Goal: Task Accomplishment & Management: Manage account settings

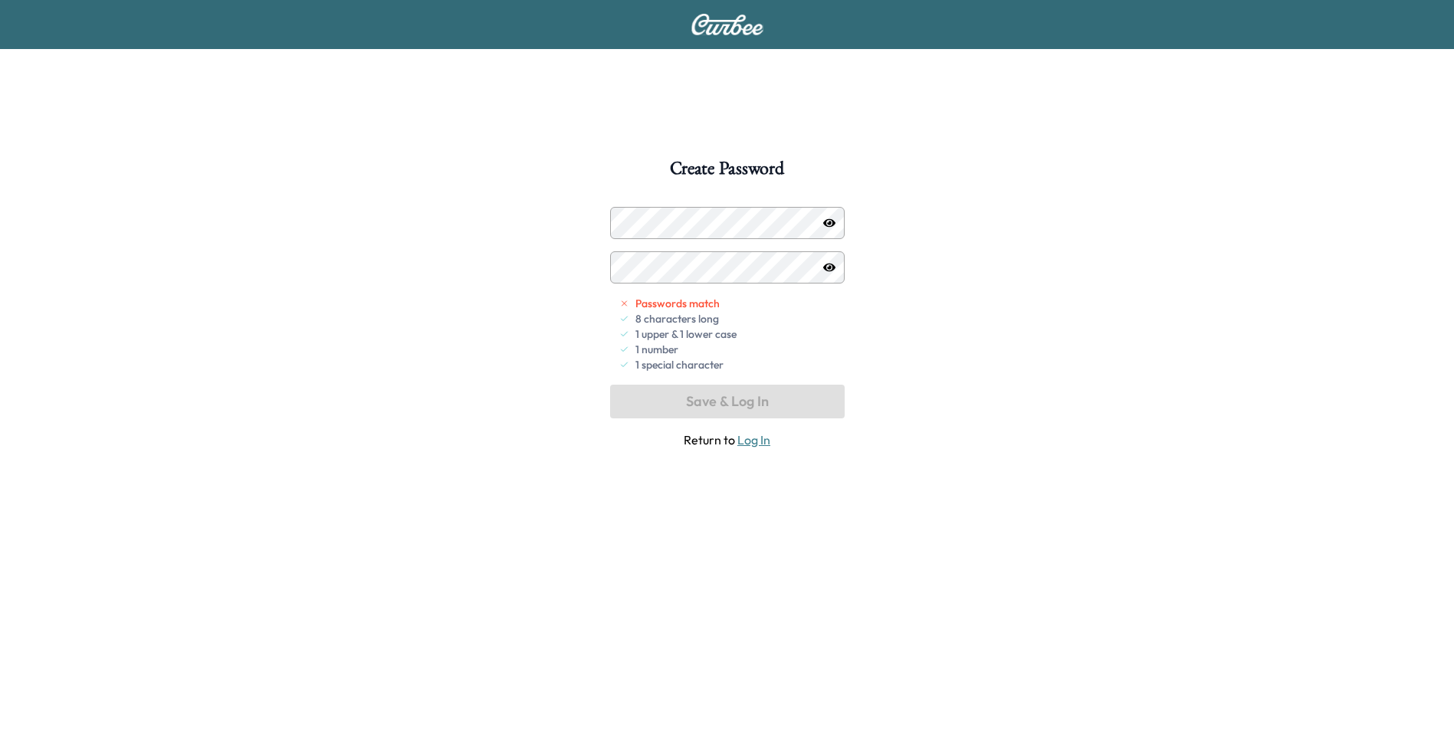
click at [824, 220] on icon "button" at bounding box center [829, 223] width 12 height 12
click at [755, 402] on button "Save & Log In" at bounding box center [727, 402] width 235 height 34
click at [688, 403] on button "Save & Log In" at bounding box center [727, 402] width 235 height 34
click at [823, 264] on icon "button" at bounding box center [829, 267] width 12 height 12
click at [756, 402] on button "Save & Log In" at bounding box center [727, 402] width 235 height 34
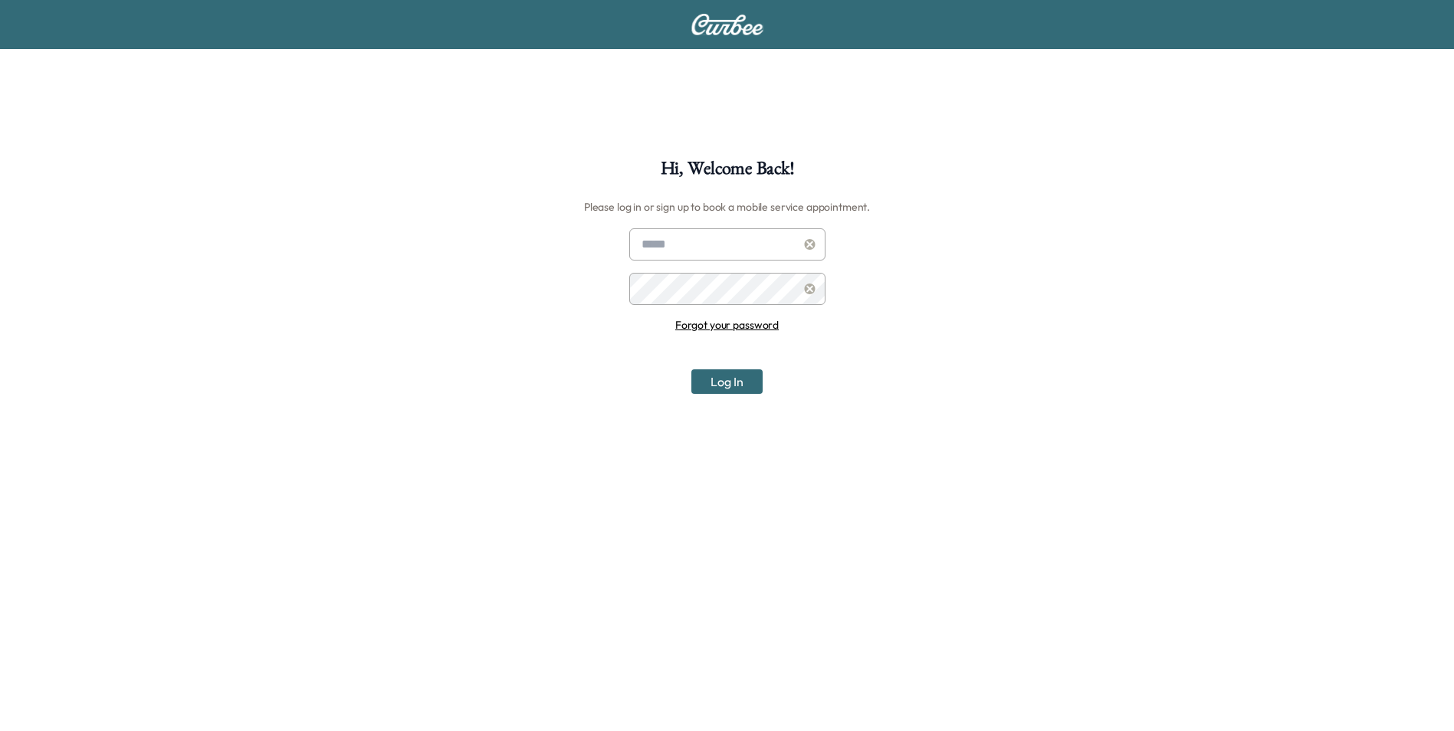
click at [707, 238] on input "text" at bounding box center [727, 244] width 196 height 32
type input "**********"
click at [730, 380] on button "Log In" at bounding box center [726, 381] width 71 height 25
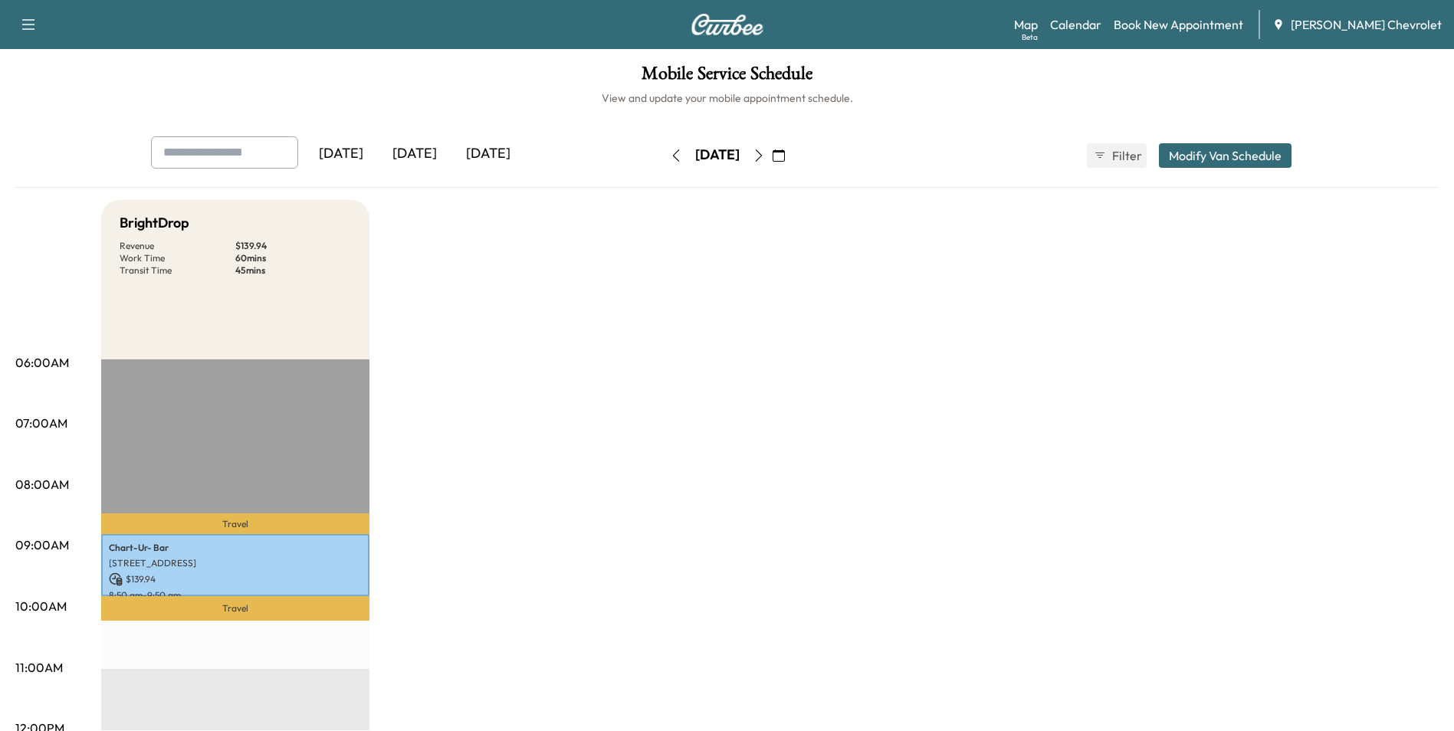
click at [350, 148] on div "Yesterday" at bounding box center [341, 153] width 74 height 35
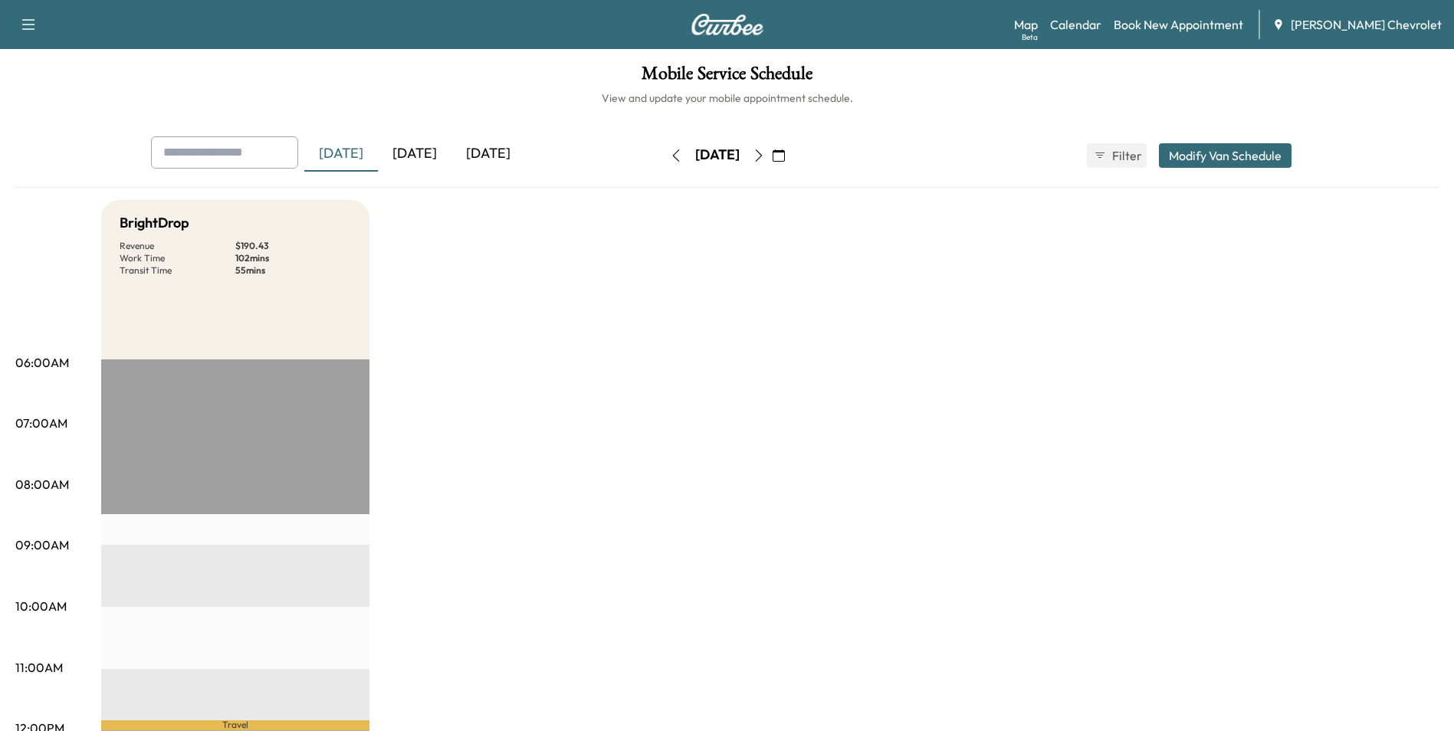
click at [427, 149] on div "Today" at bounding box center [415, 153] width 74 height 35
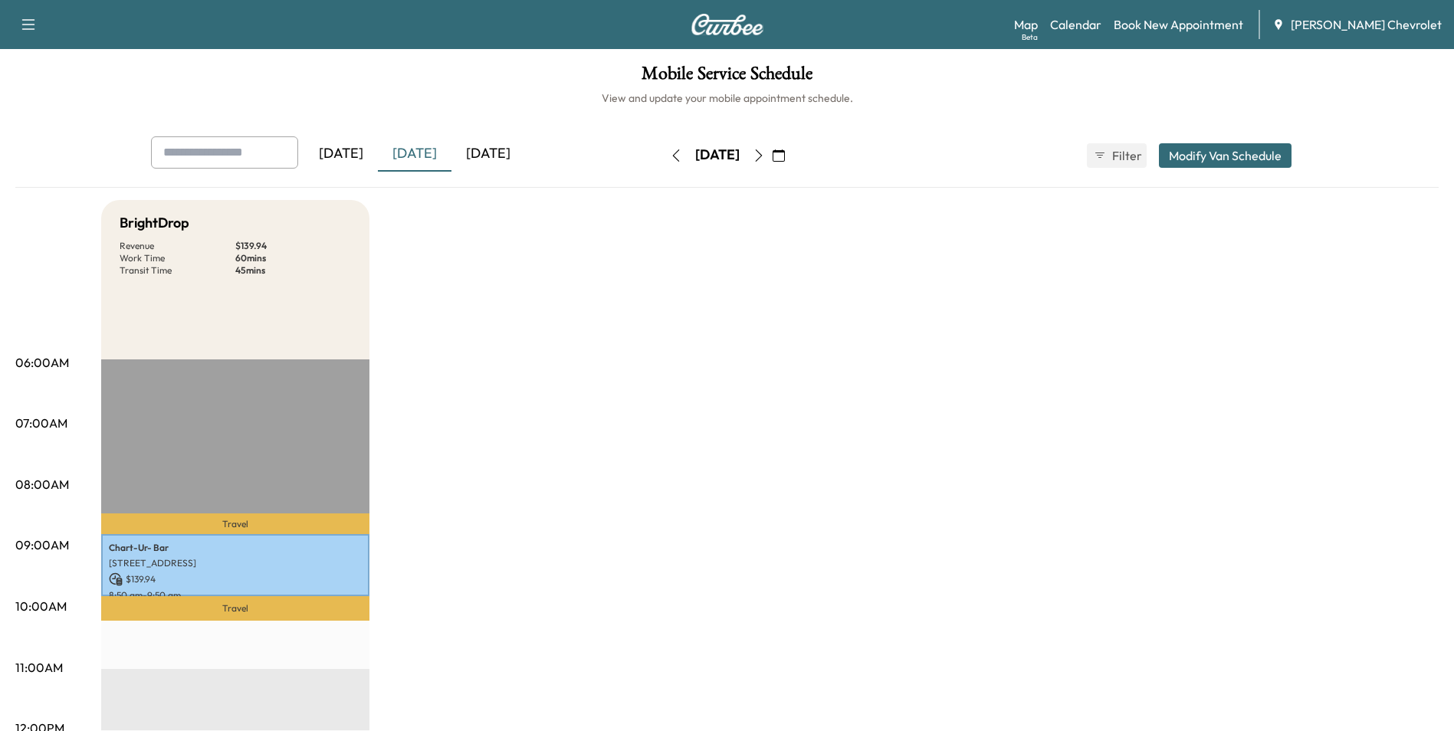
click at [488, 152] on div "Tomorrow" at bounding box center [488, 153] width 74 height 35
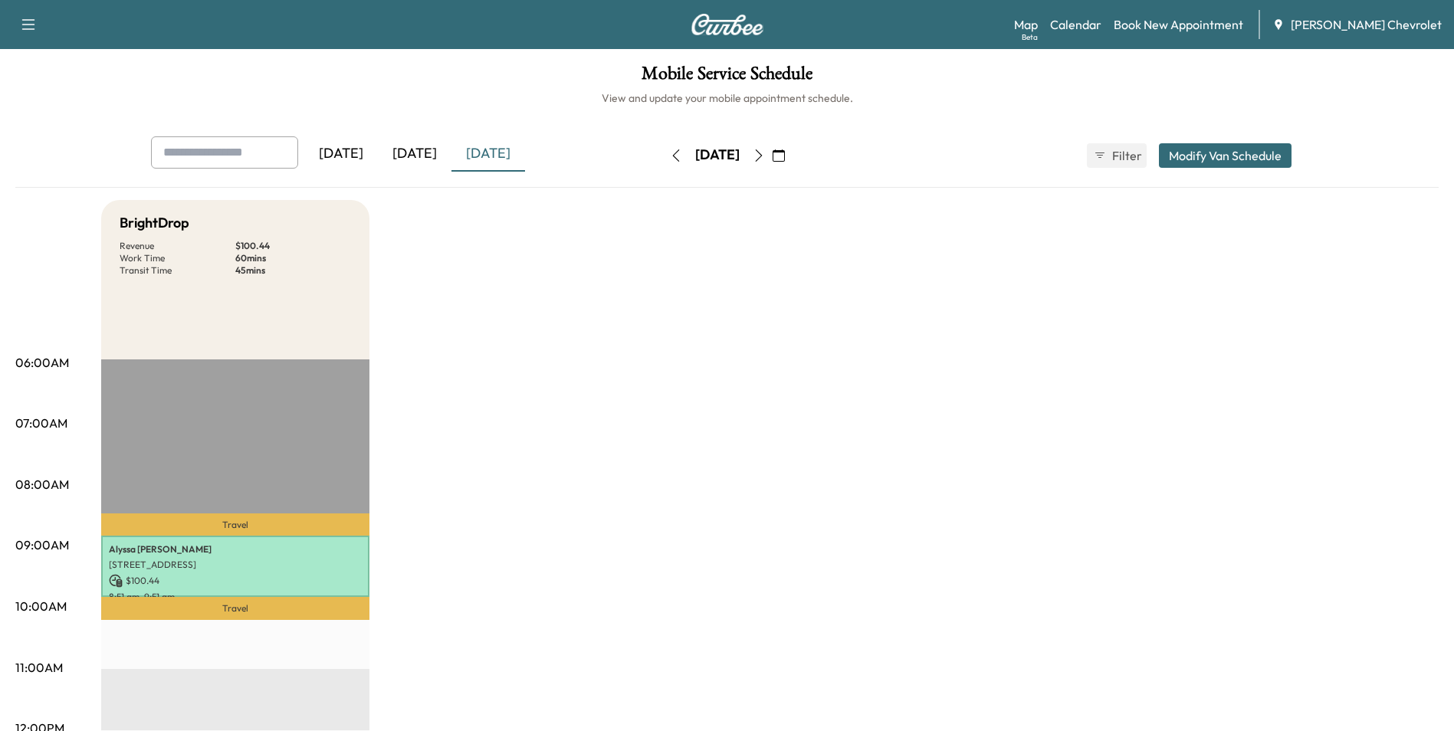
click at [365, 154] on div "Yesterday" at bounding box center [341, 153] width 74 height 35
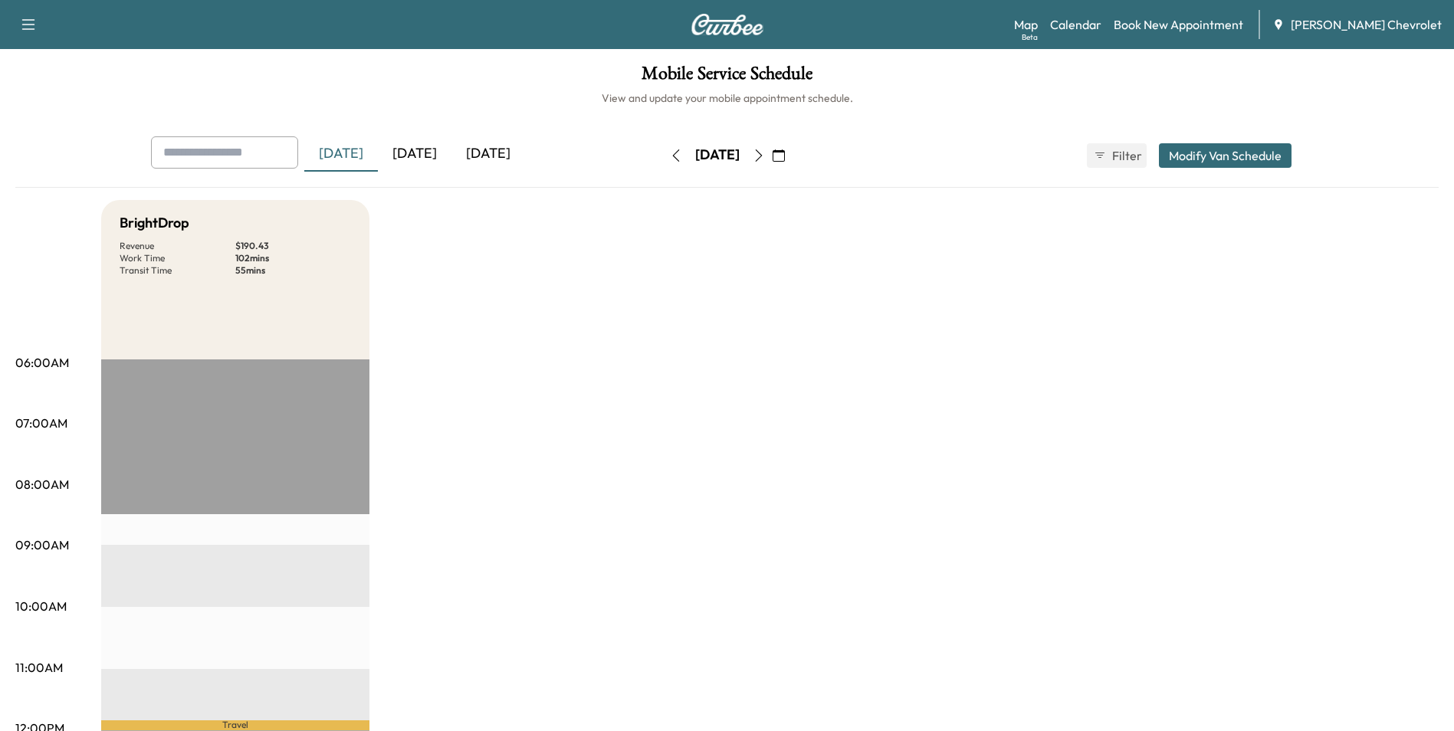
click at [343, 150] on div "Yesterday" at bounding box center [341, 153] width 74 height 35
click at [420, 149] on div "Today" at bounding box center [415, 153] width 74 height 35
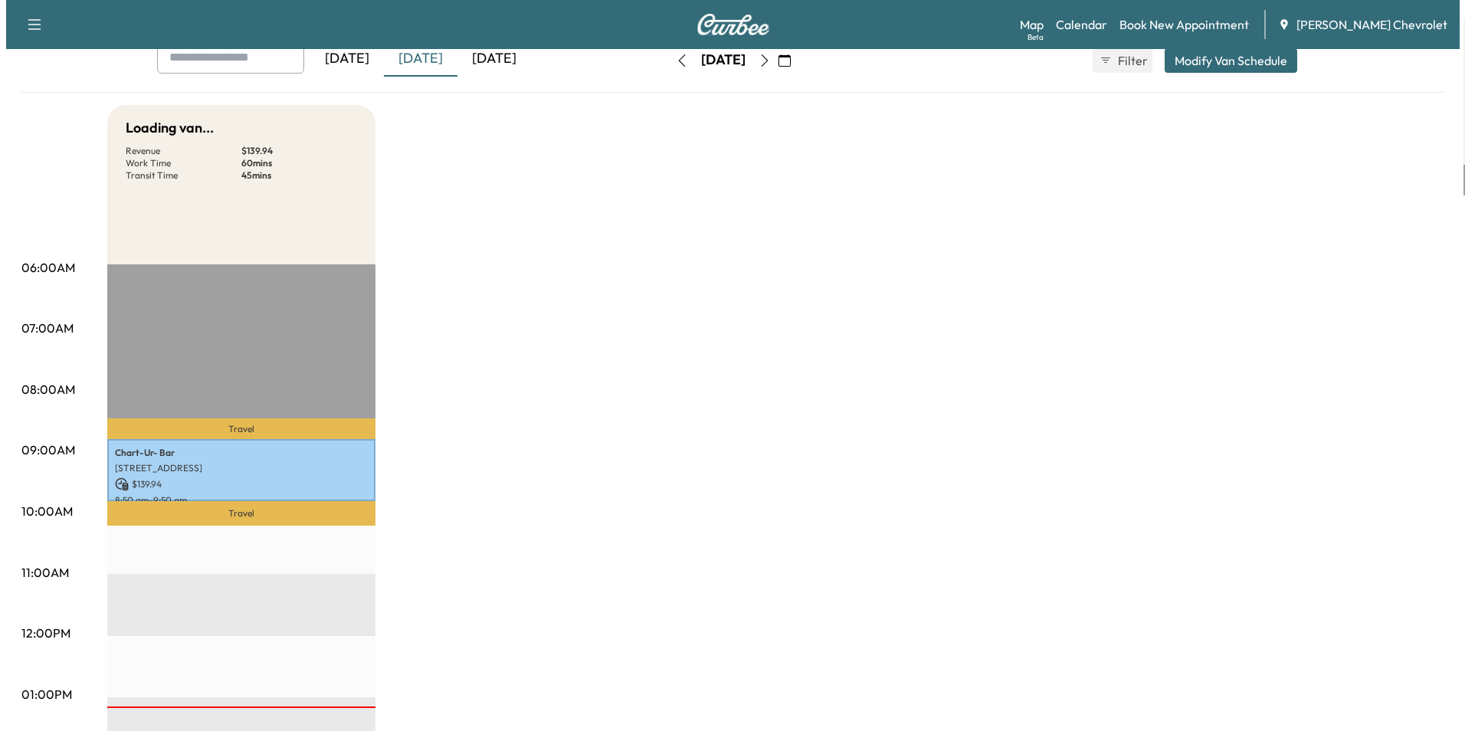
scroll to position [307, 0]
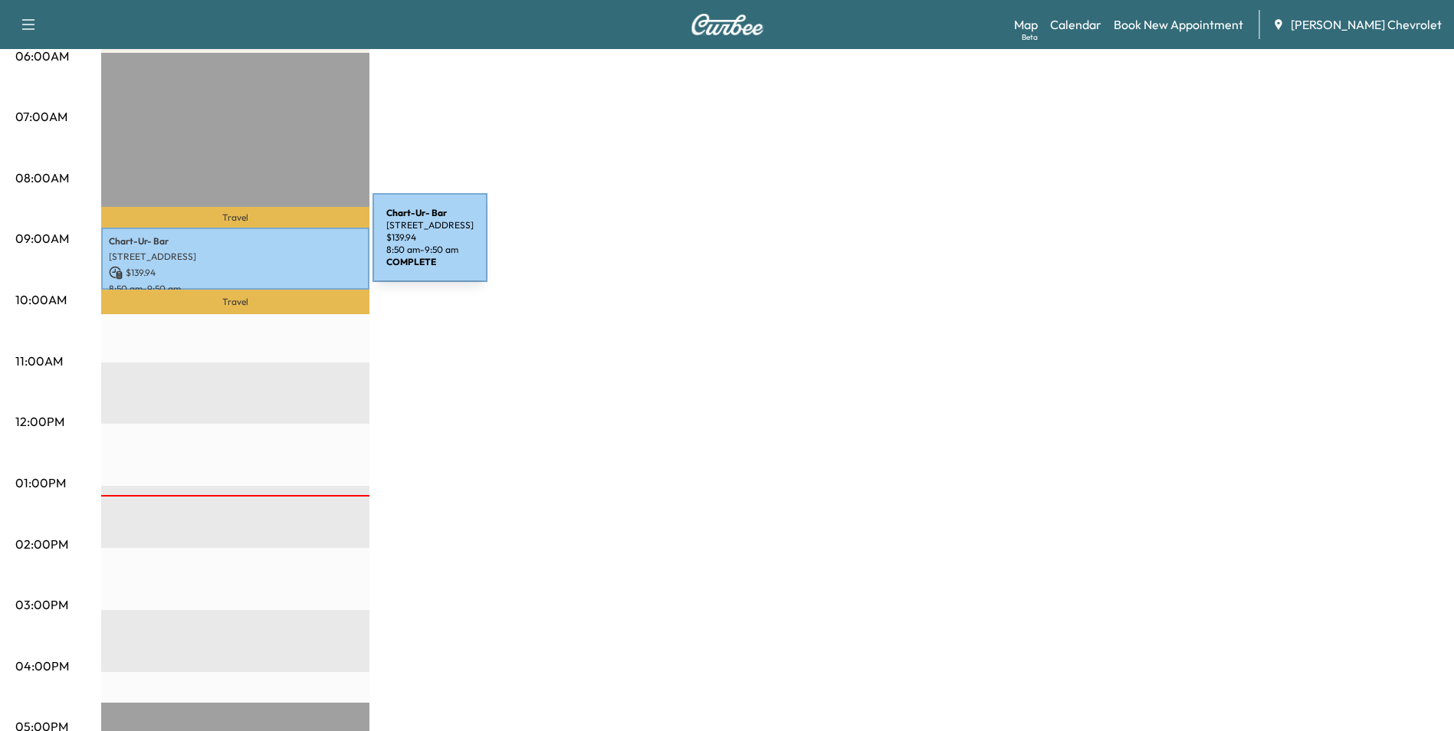
click at [258, 247] on div "Chart-Ur- Bar 3625 Pasadena Blvd, Pasadena, TX 77503, USA $ 139.94 8:50 am - 9:…" at bounding box center [235, 259] width 268 height 62
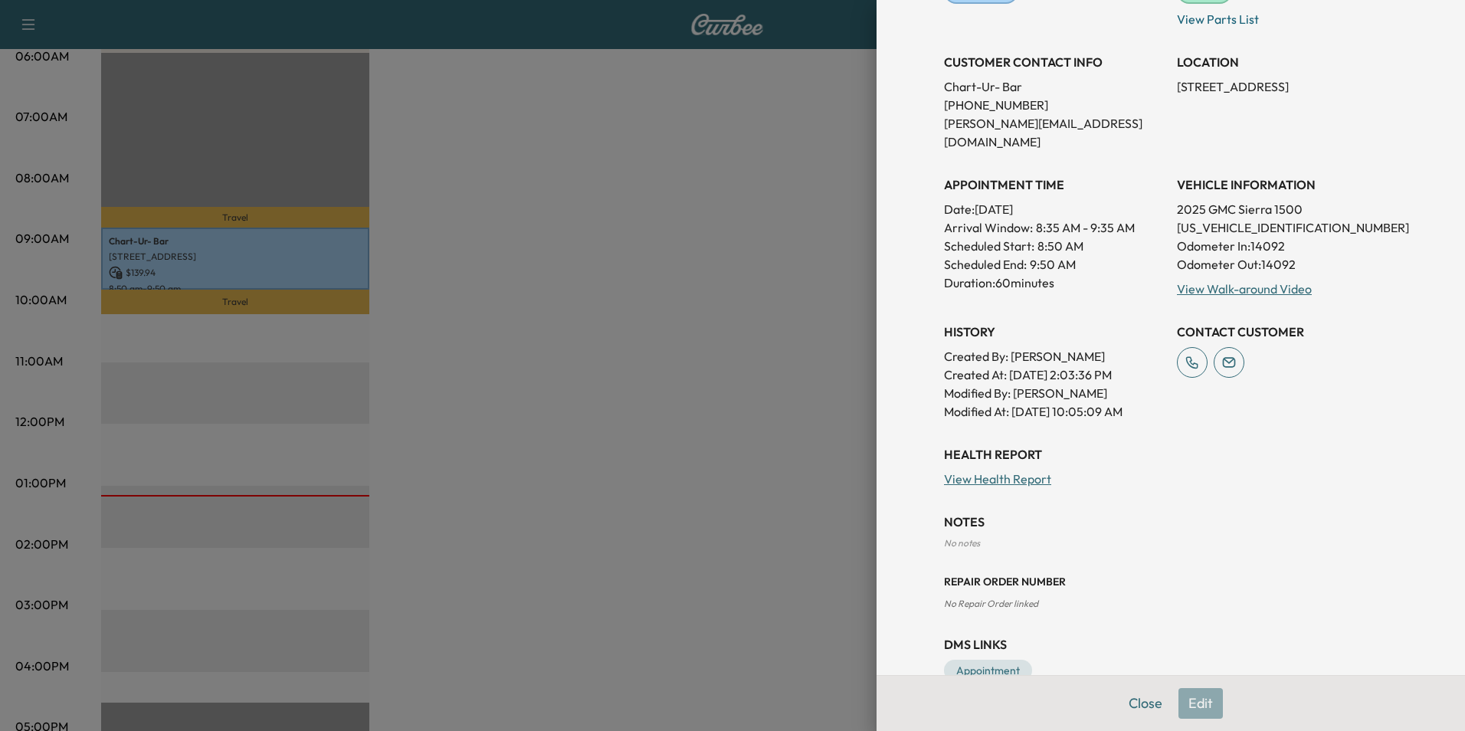
scroll to position [256, 0]
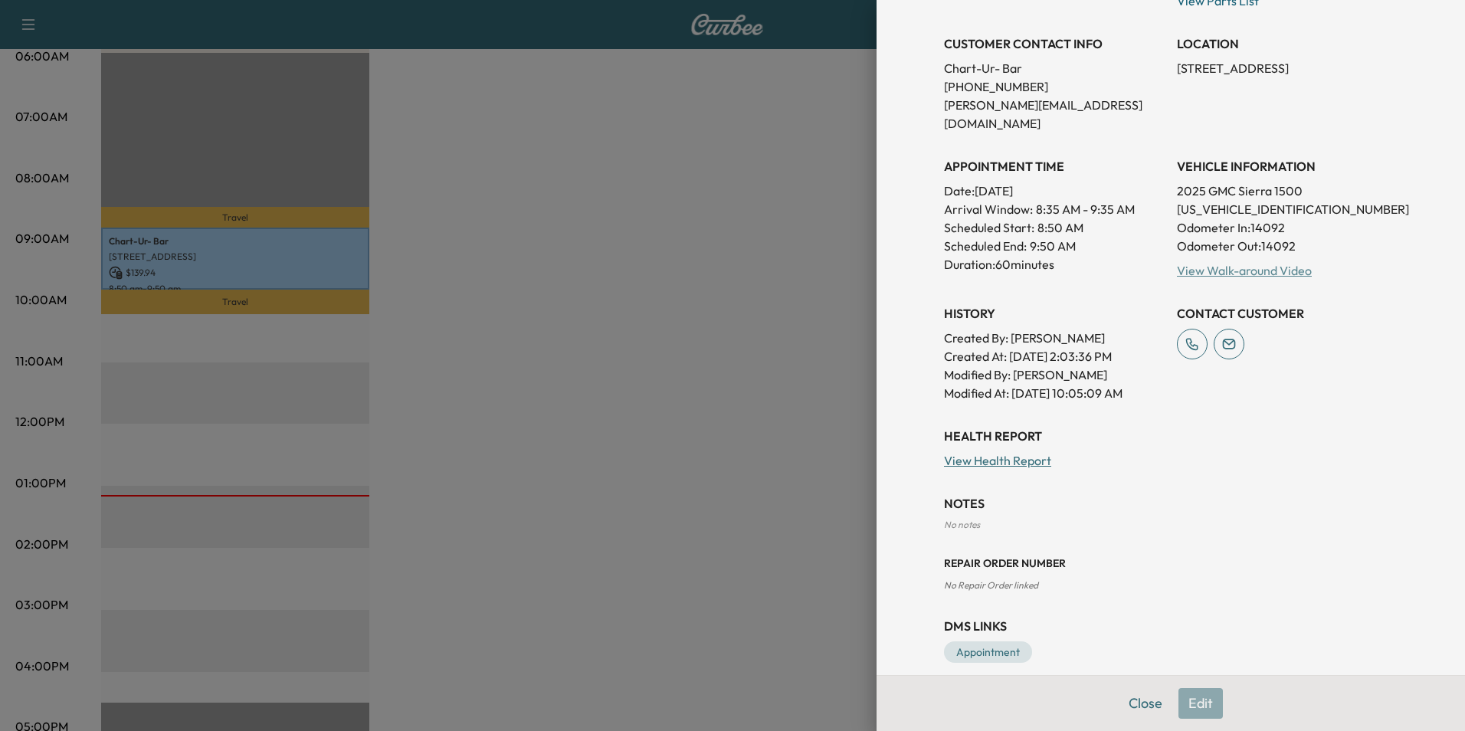
click at [1250, 263] on link "View Walk-around Video" at bounding box center [1244, 270] width 135 height 15
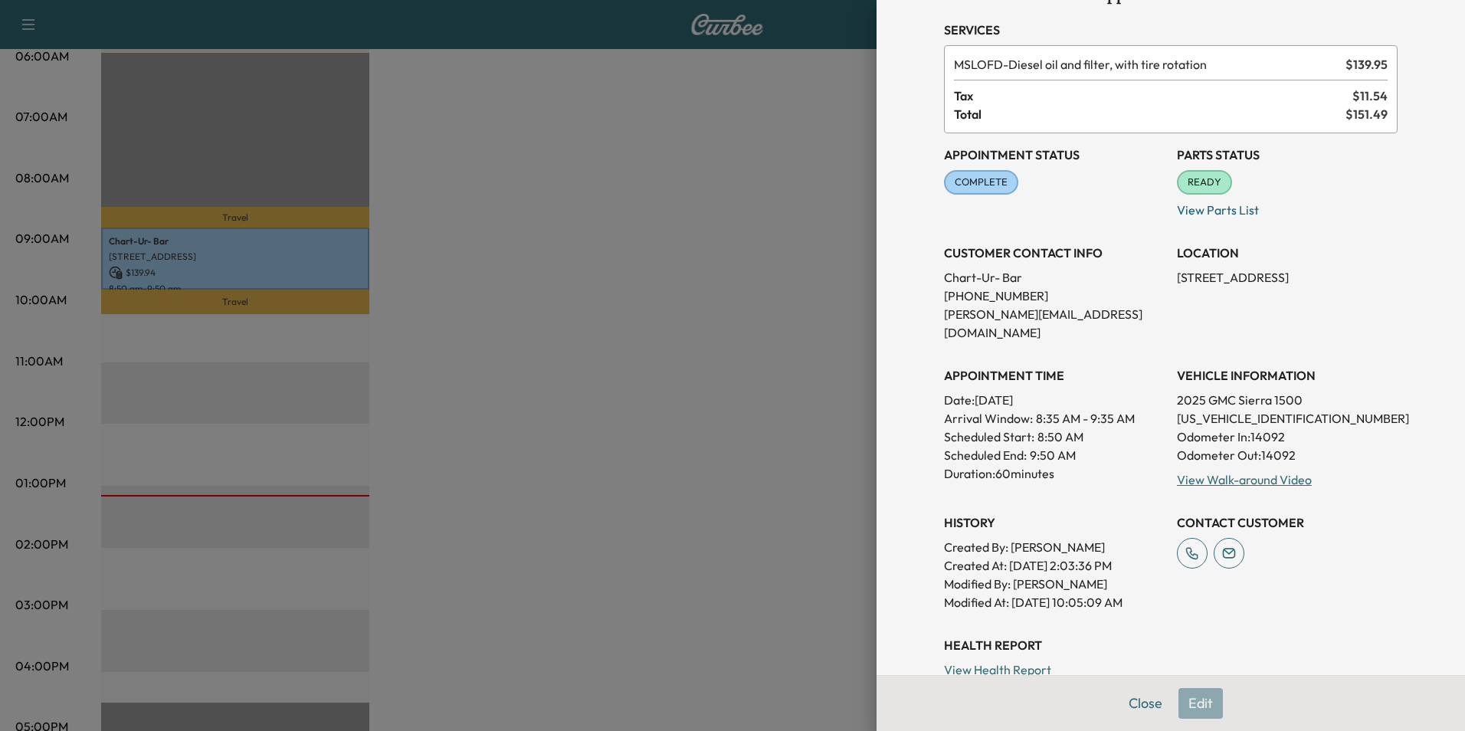
scroll to position [26, 0]
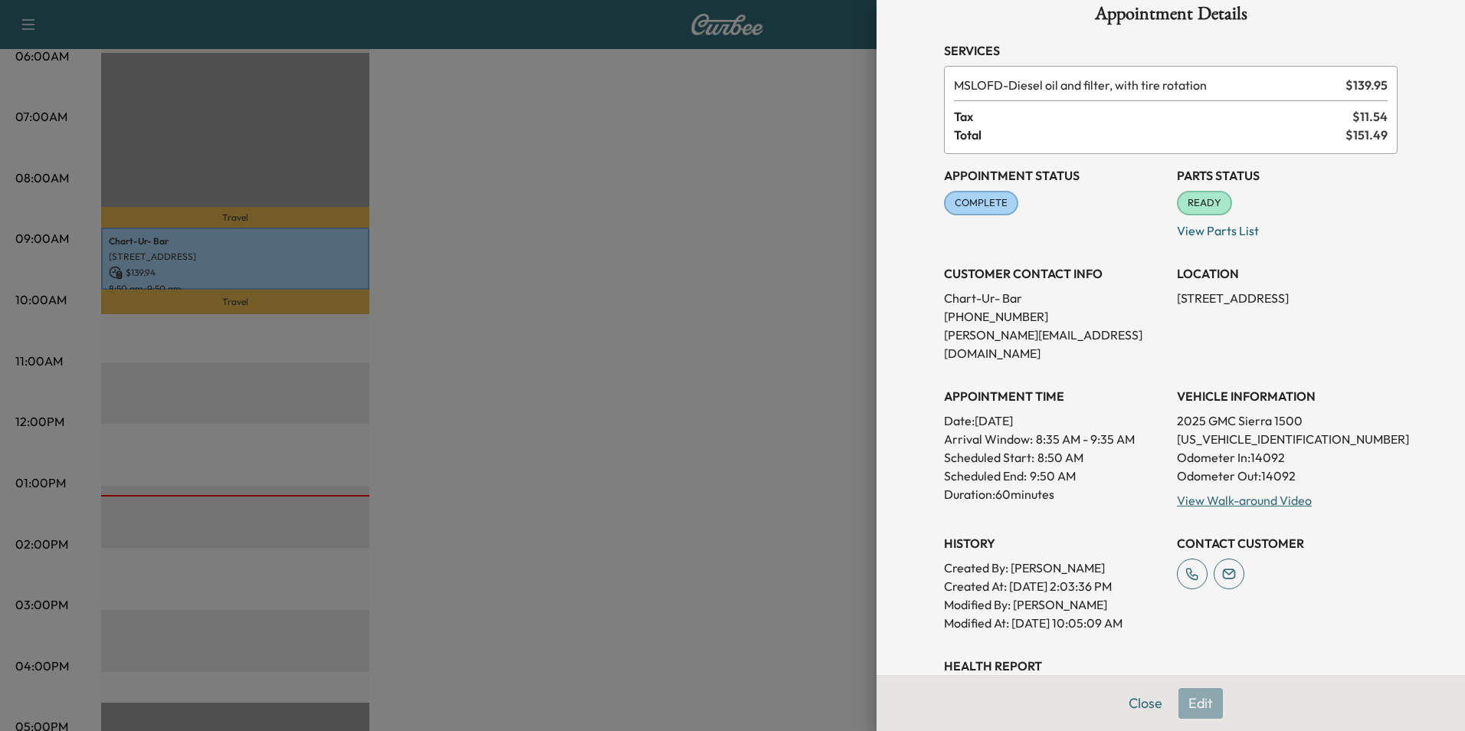
click at [1211, 430] on p "3GTUUDE81SG308319" at bounding box center [1287, 439] width 221 height 18
copy p "3GTUUDE81SG308319"
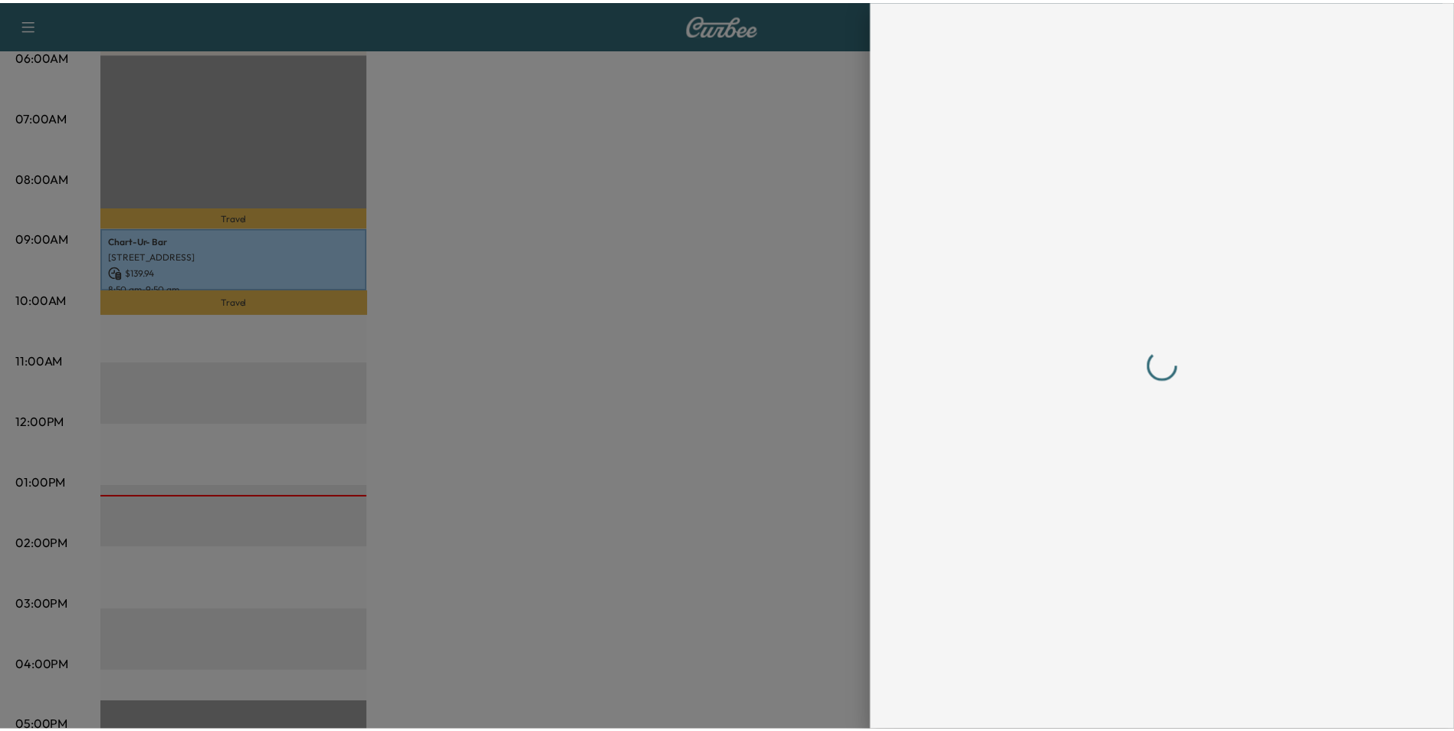
scroll to position [0, 0]
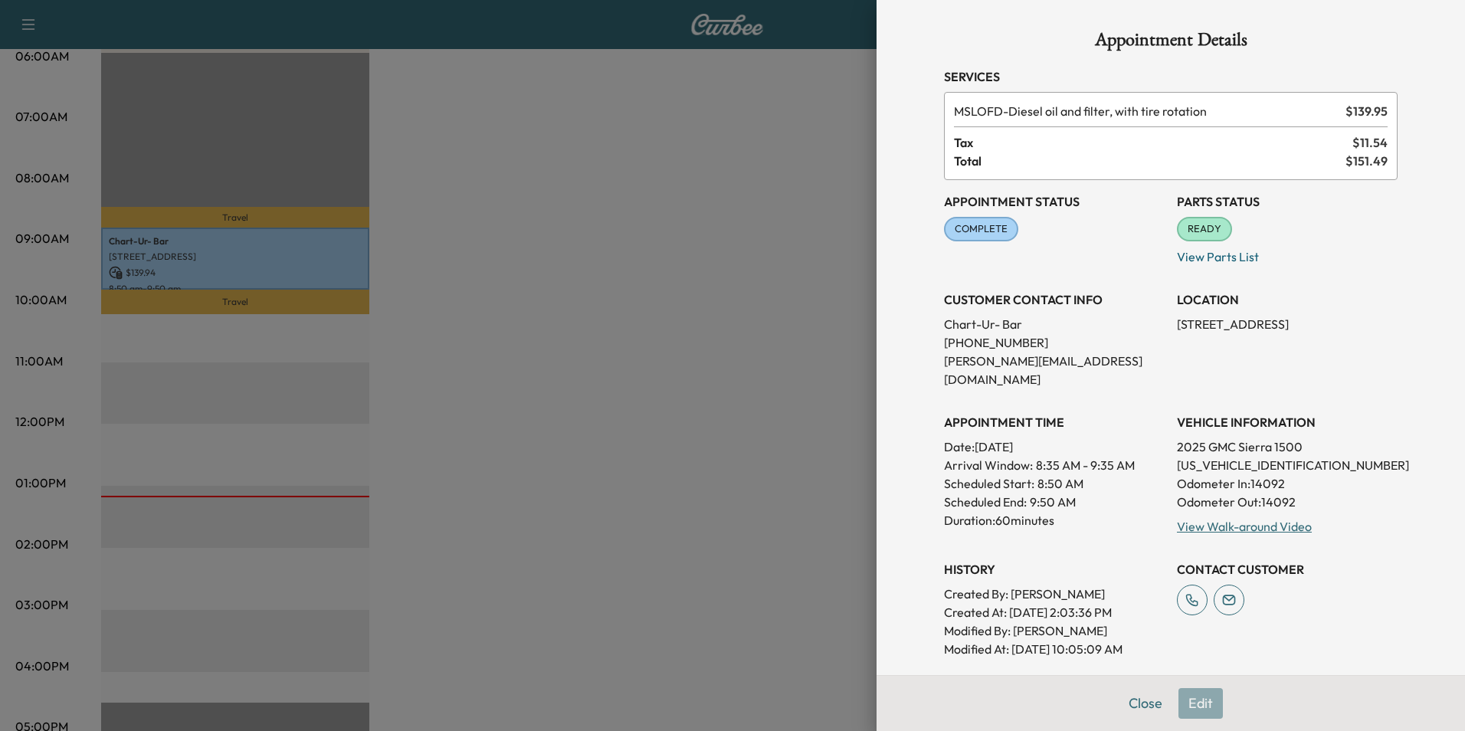
click at [727, 114] on div at bounding box center [732, 365] width 1465 height 731
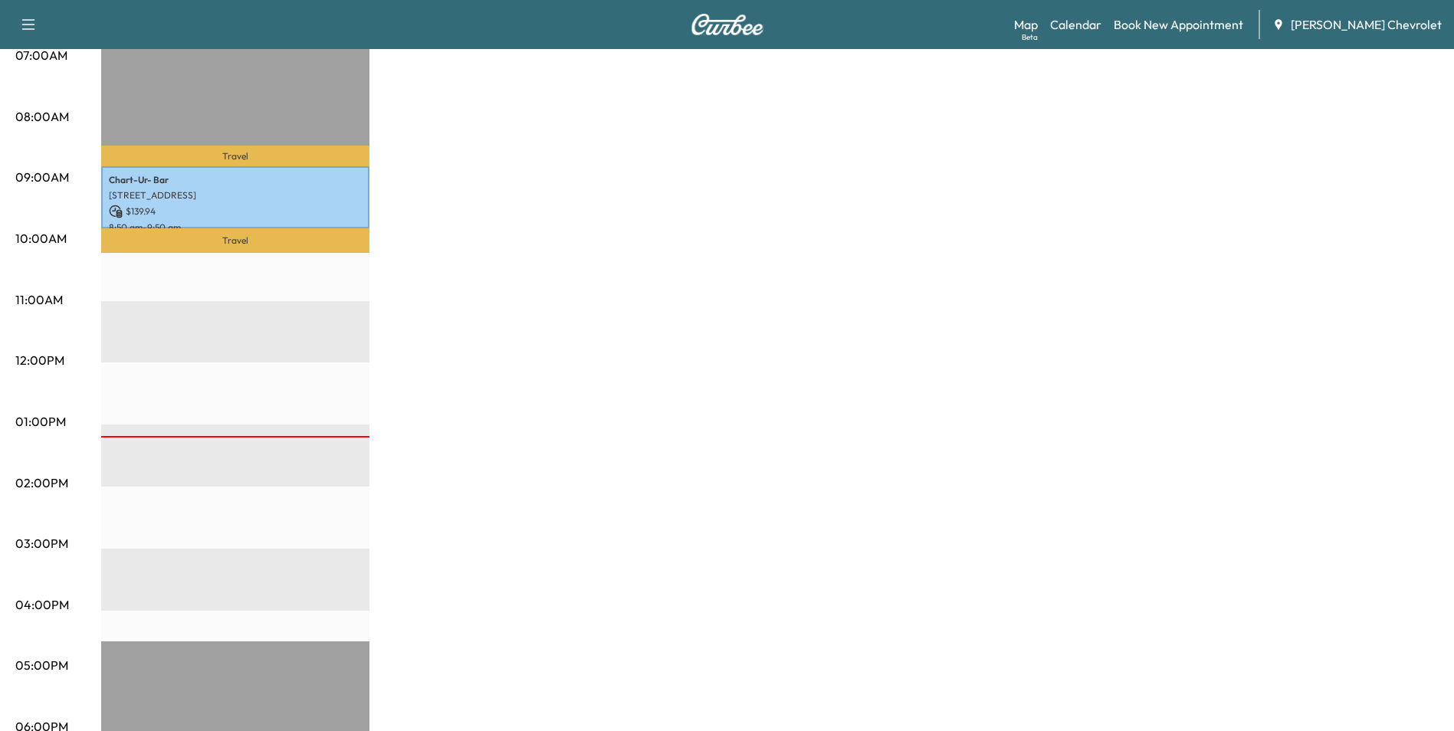
scroll to position [77, 0]
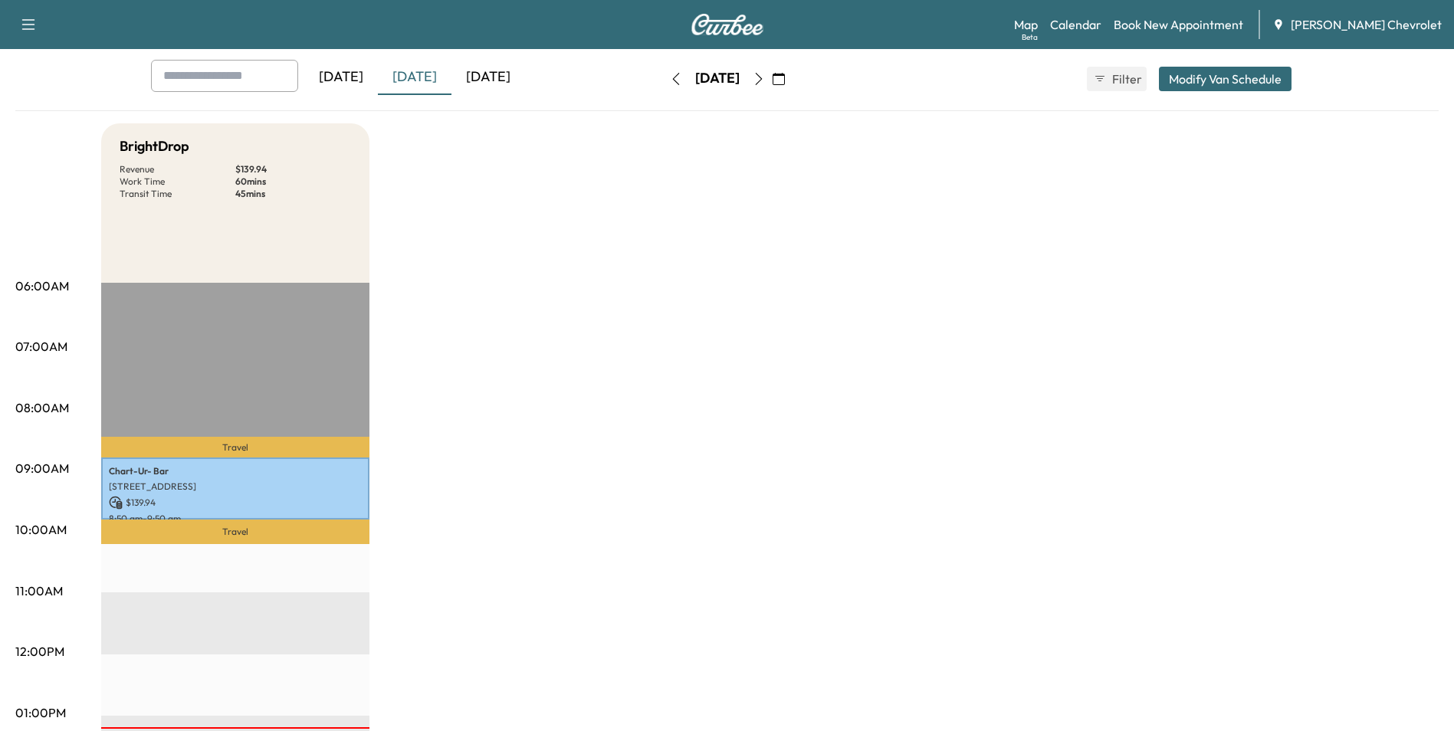
click at [497, 75] on div "Tomorrow" at bounding box center [488, 77] width 74 height 35
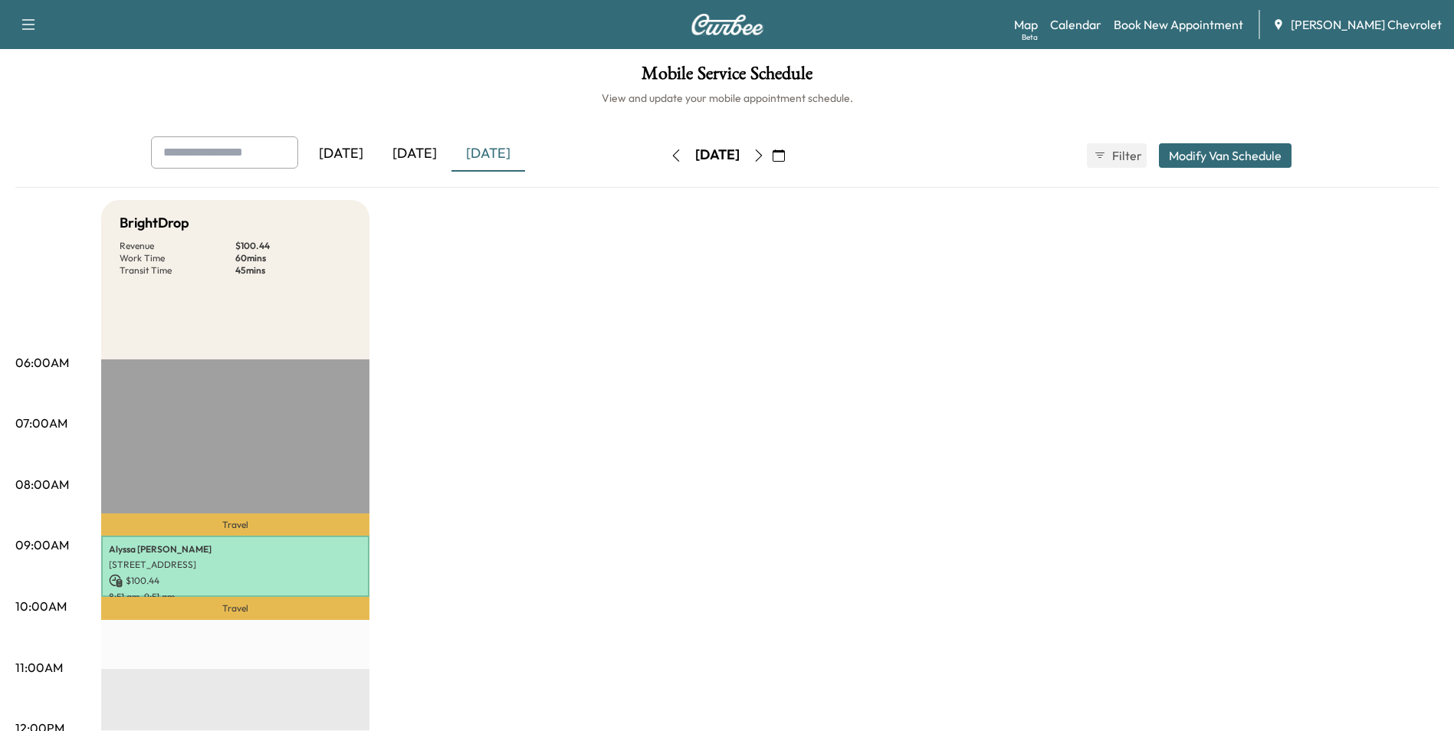
click at [425, 156] on div "Today" at bounding box center [415, 153] width 74 height 35
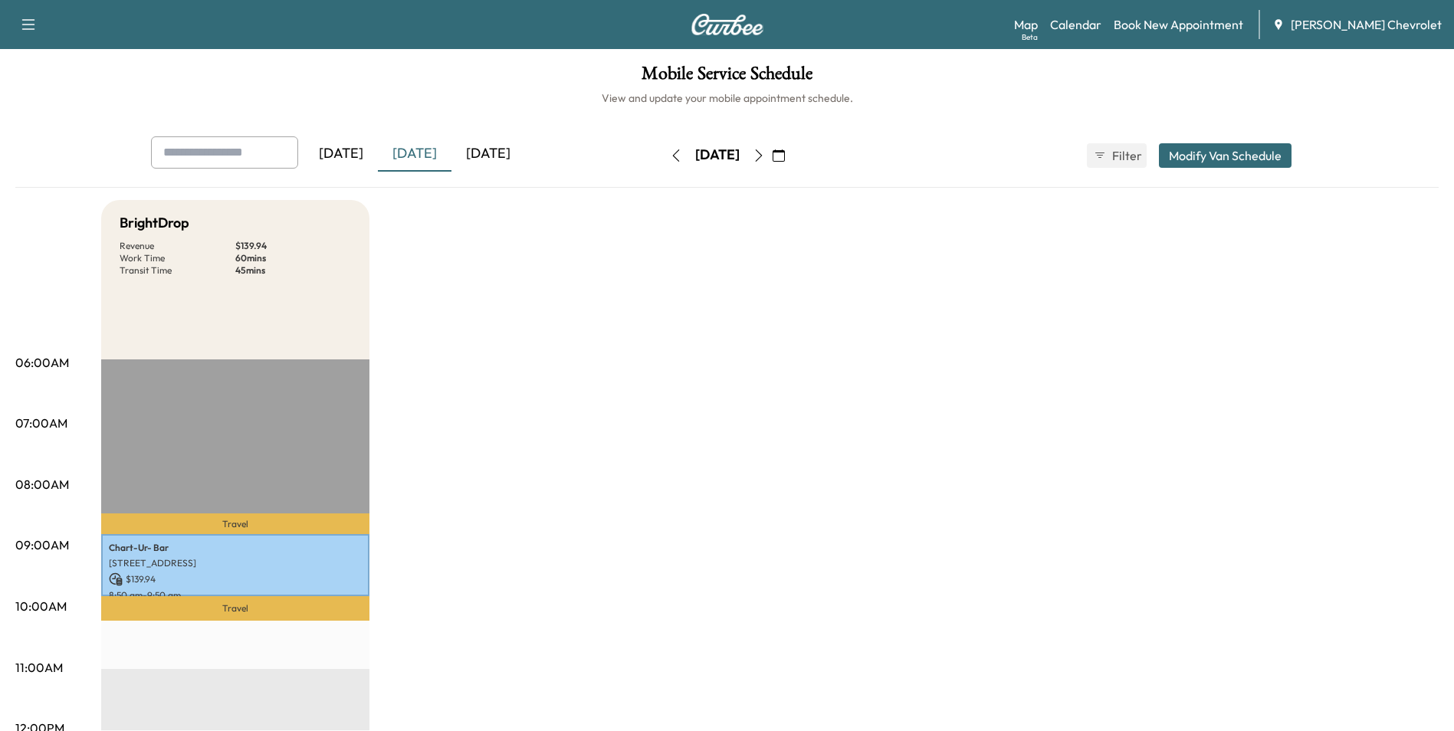
click at [497, 154] on div "Tomorrow" at bounding box center [488, 153] width 74 height 35
